Goal: Task Accomplishment & Management: Complete application form

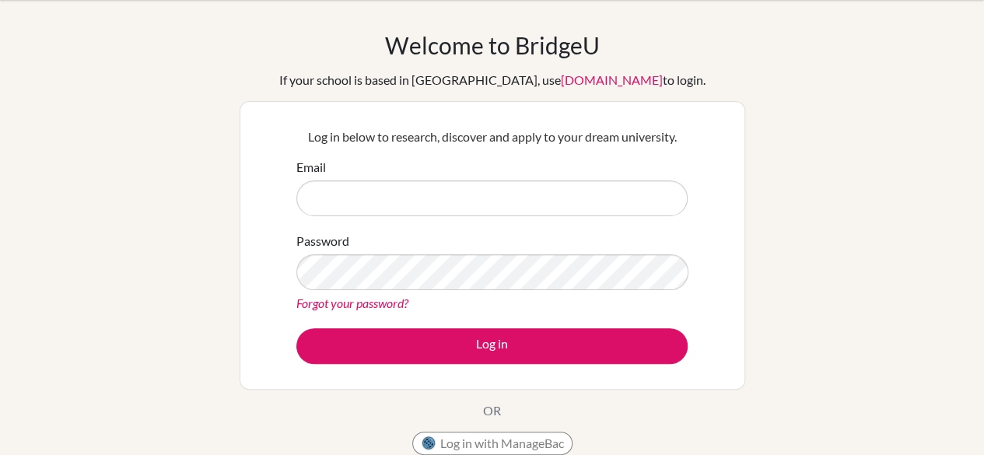
scroll to position [44, 0]
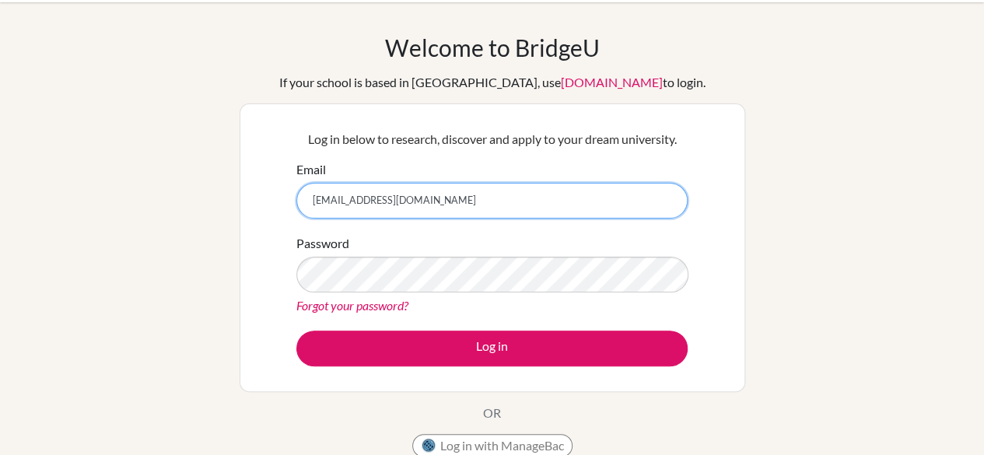
drag, startPoint x: 453, startPoint y: 201, endPoint x: 190, endPoint y: 167, distance: 265.1
click at [190, 167] on div "Welcome to [GEOGRAPHIC_DATA] If your school is based in [GEOGRAPHIC_DATA], use …" at bounding box center [492, 287] width 984 height 509
type input "[EMAIL_ADDRESS][DOMAIN_NAME]"
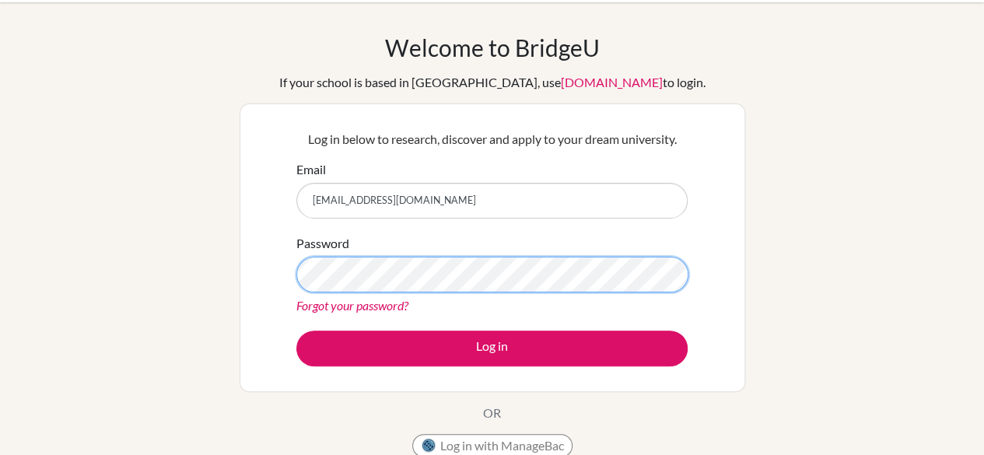
click at [296, 331] on button "Log in" at bounding box center [491, 349] width 391 height 36
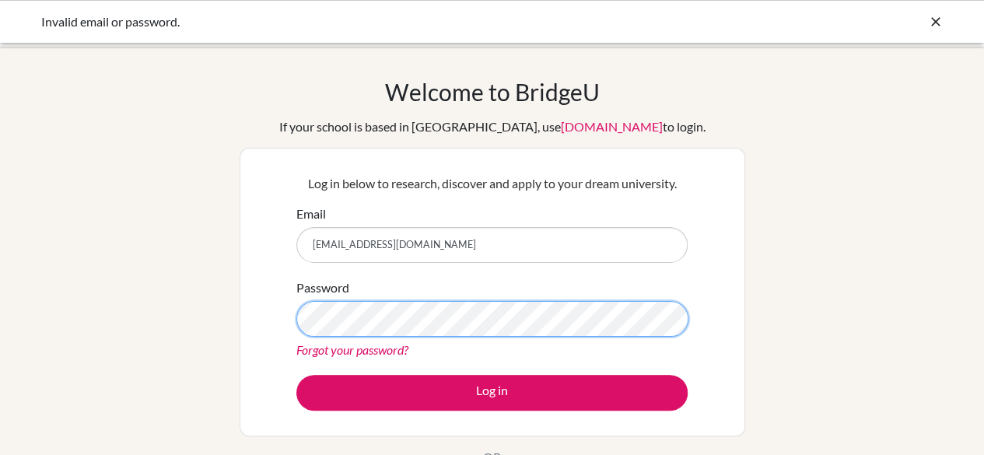
click at [296, 375] on button "Log in" at bounding box center [491, 393] width 391 height 36
